Goal: Information Seeking & Learning: Learn about a topic

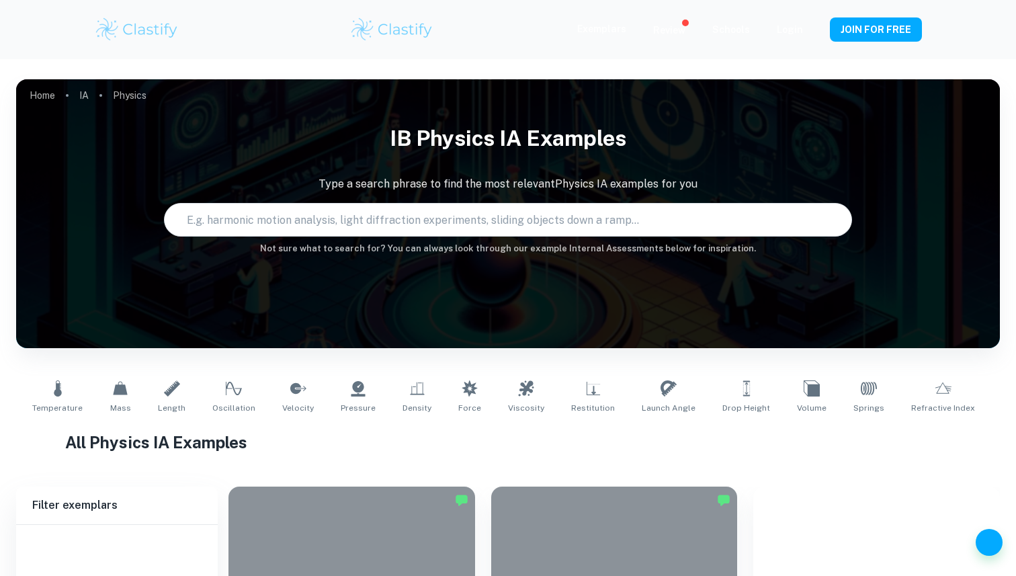
type input "Physics"
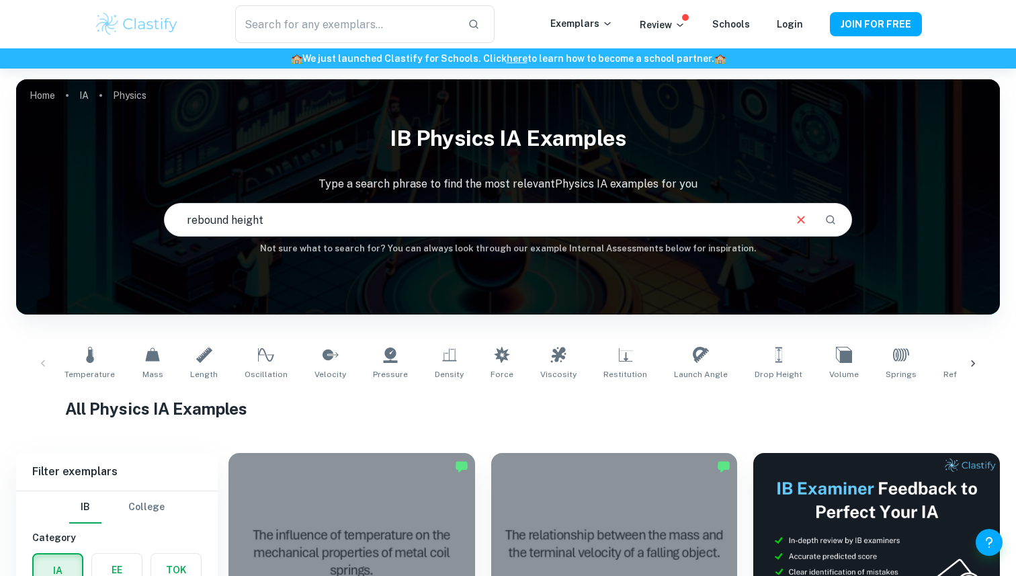
type input "rebound height"
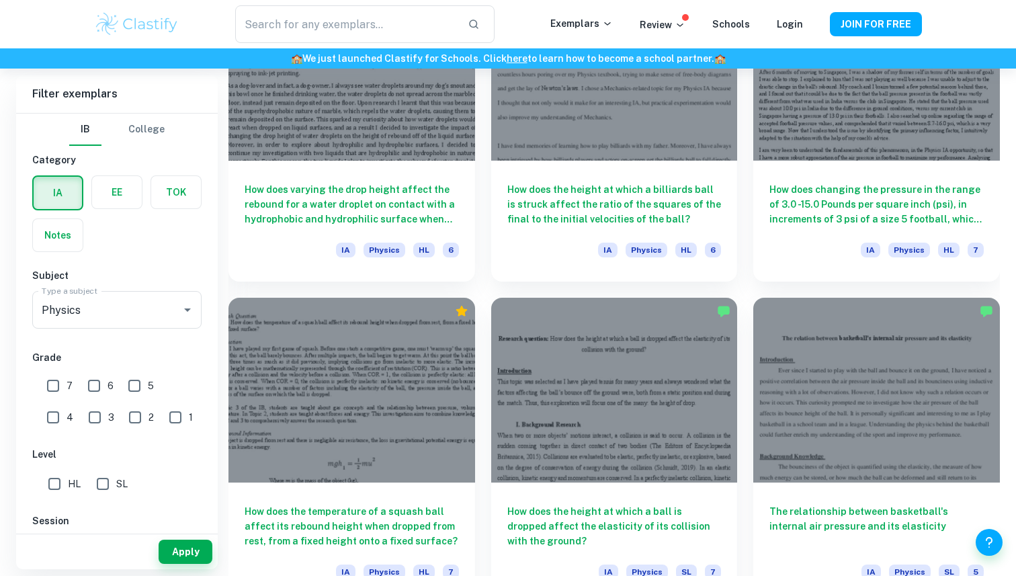
scroll to position [1773, 0]
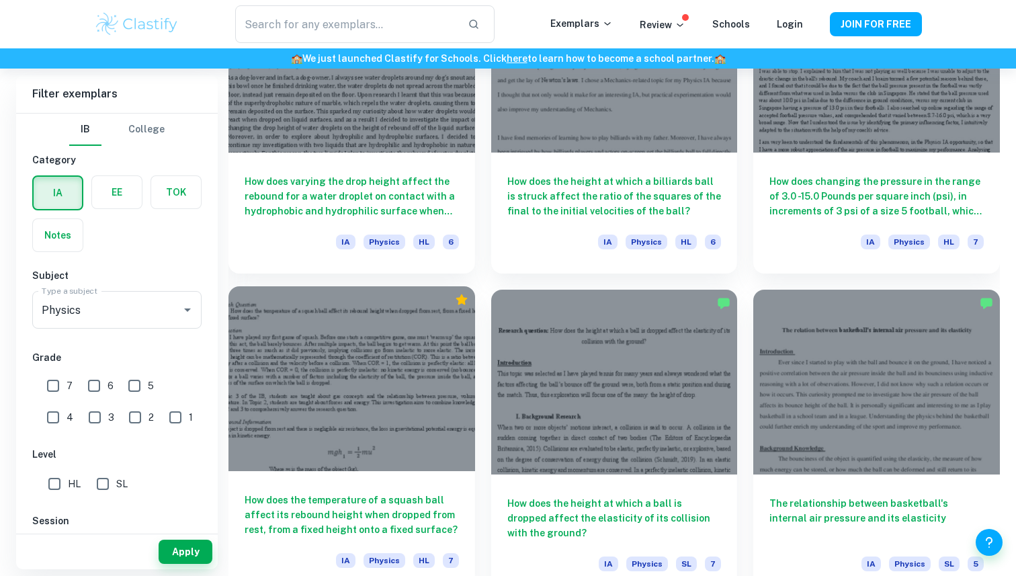
click at [353, 505] on h6 "How does the temperature of a squash ball affect its rebound height when droppe…" at bounding box center [352, 515] width 214 height 44
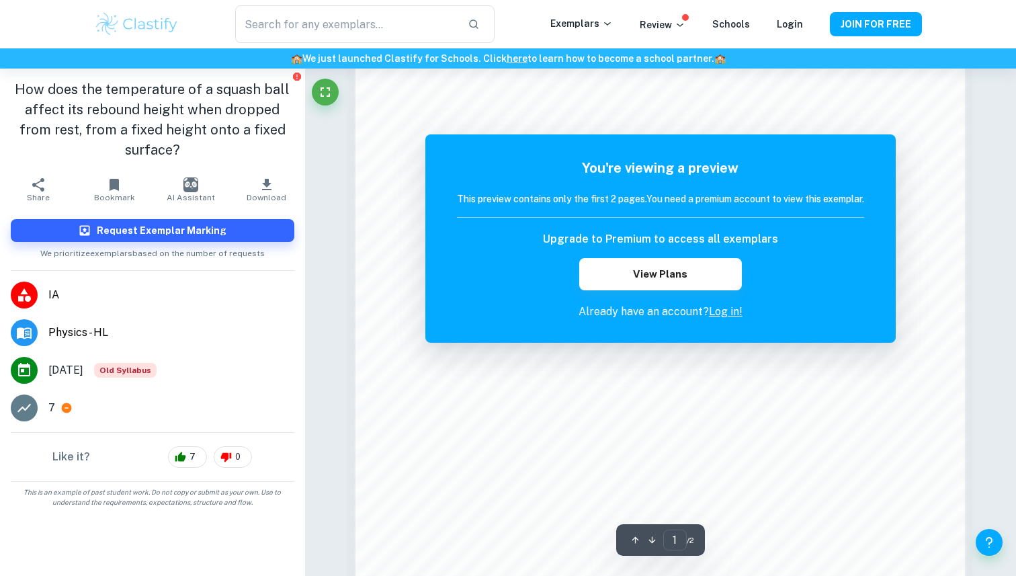
scroll to position [1328, 0]
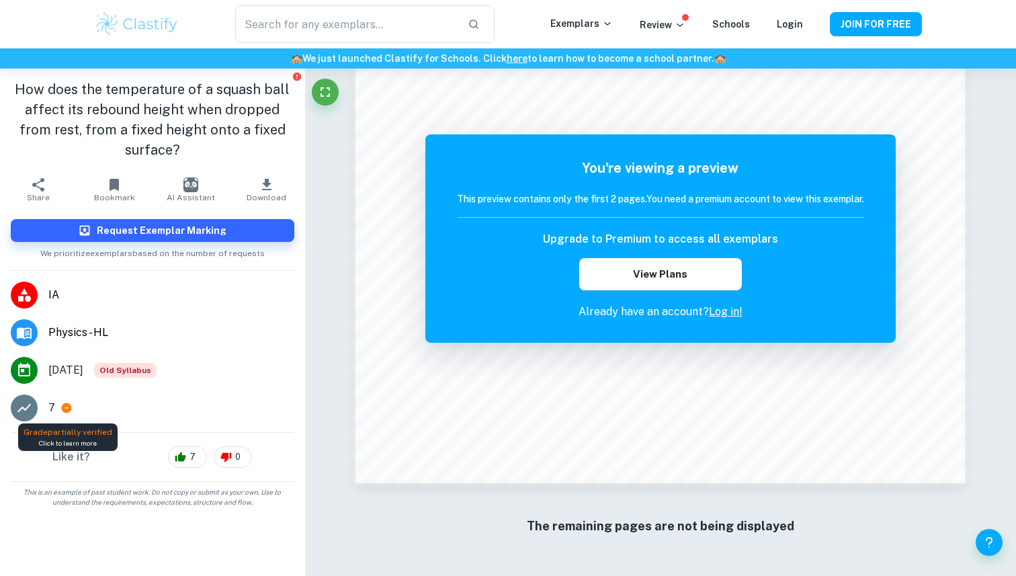
click at [68, 407] on icon at bounding box center [66, 408] width 12 height 12
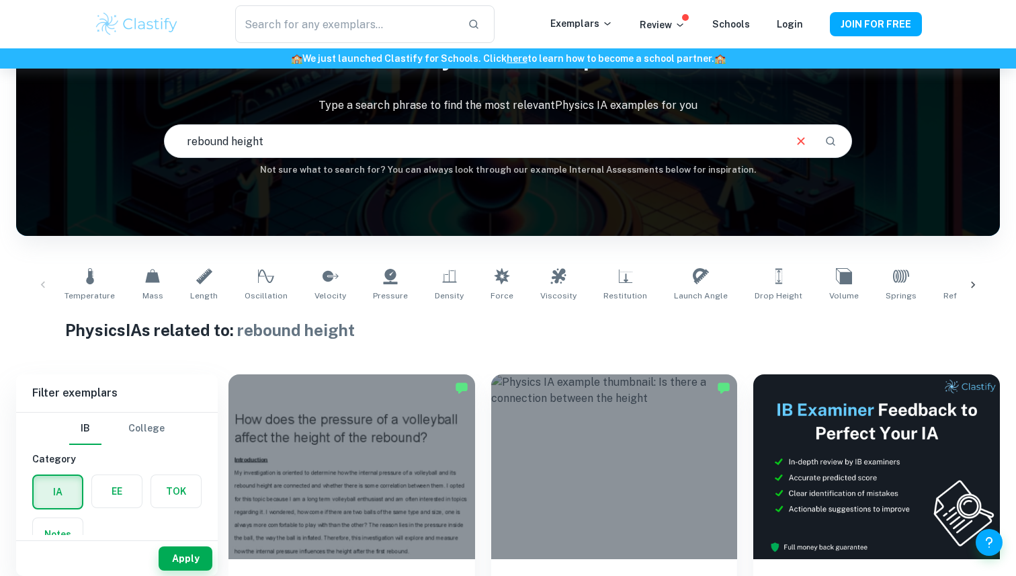
click at [288, 135] on input "rebound height" at bounding box center [474, 141] width 619 height 38
type input "rebound height temperature"
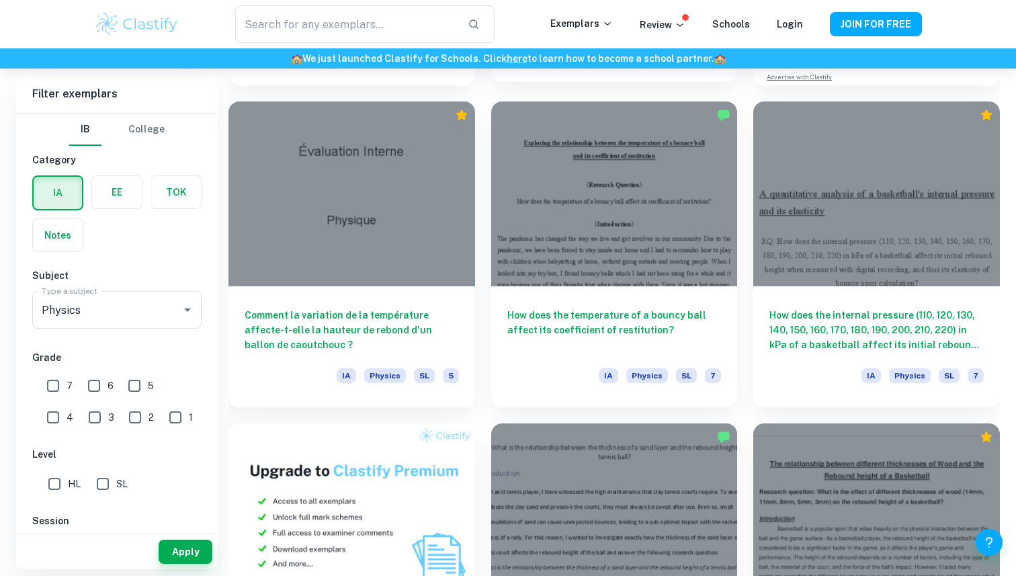
scroll to position [680, 0]
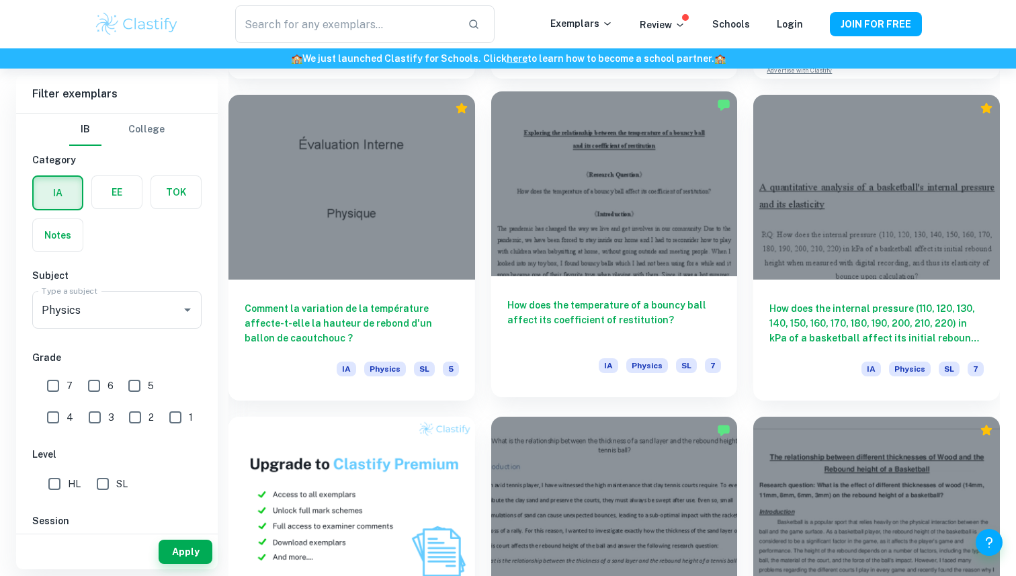
click at [542, 311] on h6 "How does the temperature of a bouncy ball affect its coefficient of restitution?" at bounding box center [614, 320] width 214 height 44
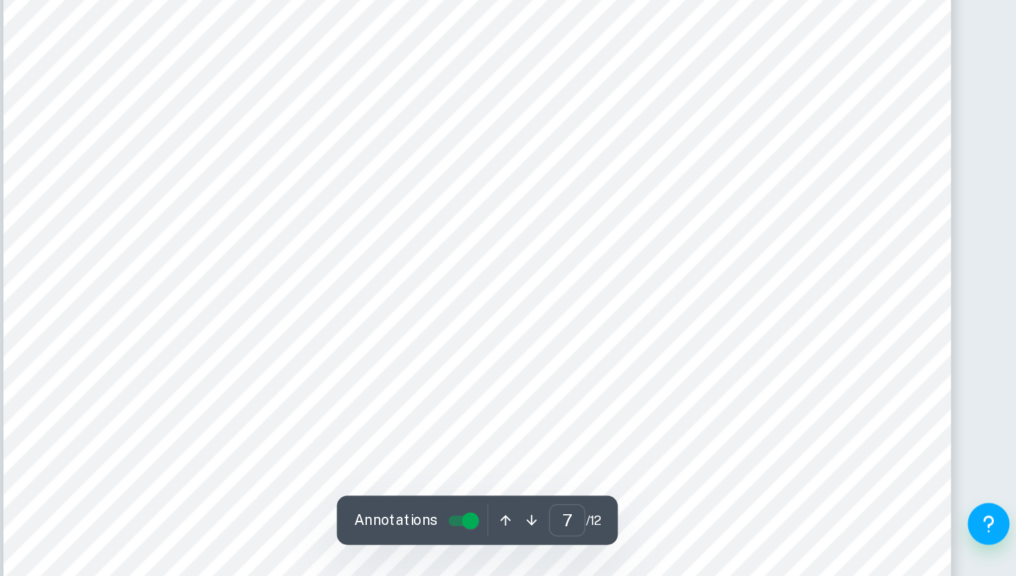
scroll to position [5670, 0]
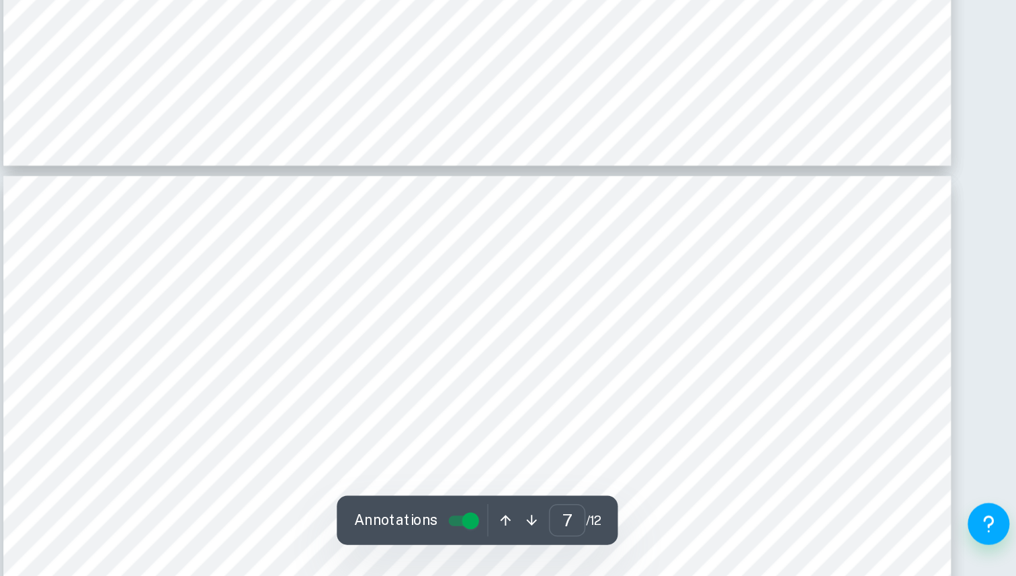
type input "8"
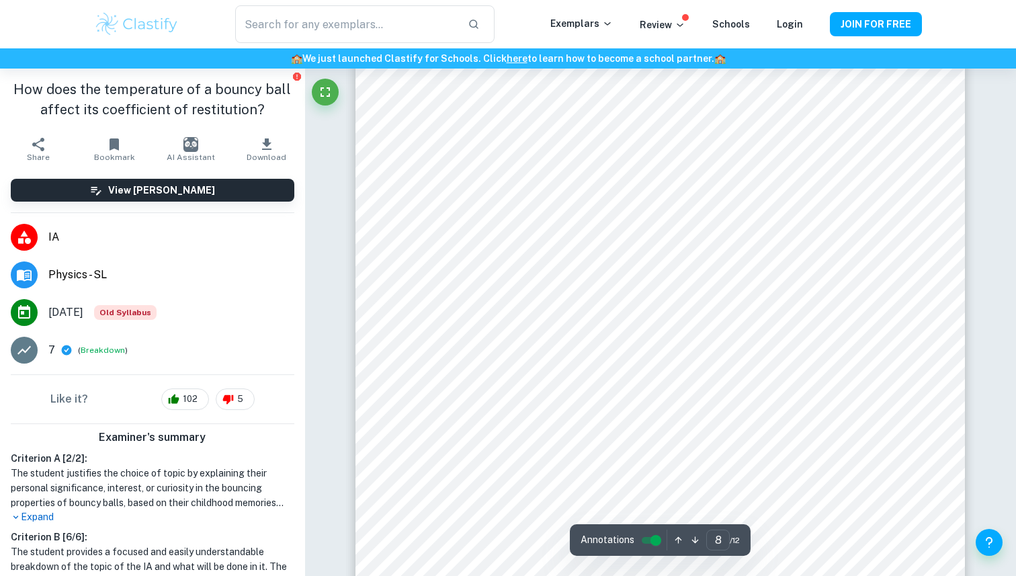
scroll to position [6617, 0]
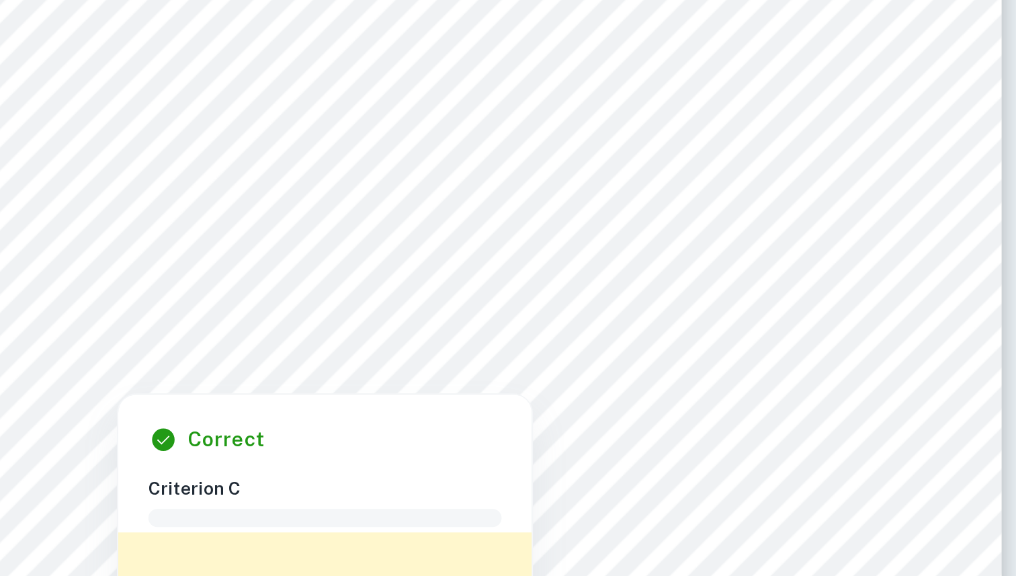
click at [870, 222] on div at bounding box center [661, 121] width 462 height 307
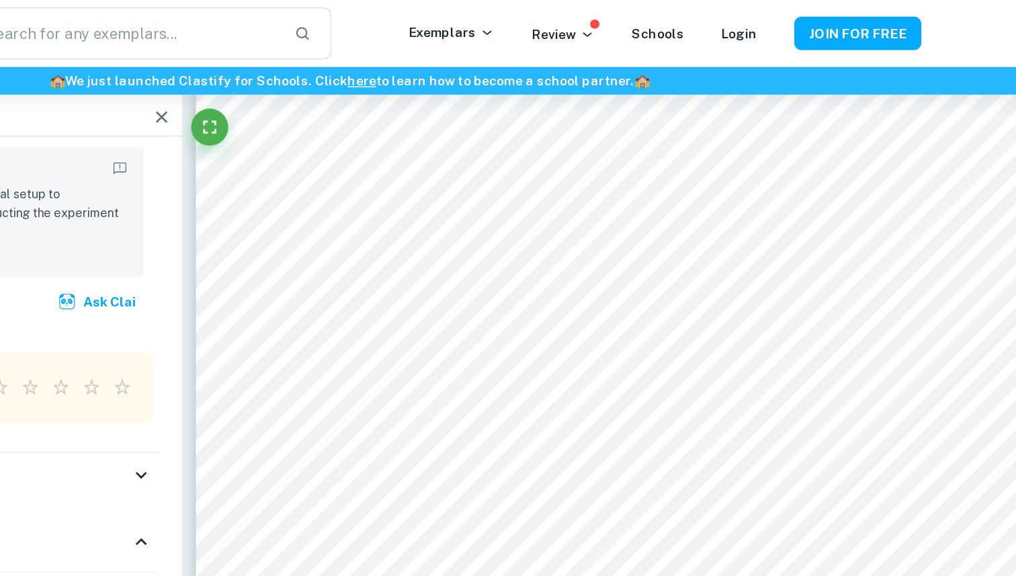
scroll to position [6478, 0]
